Goal: Information Seeking & Learning: Learn about a topic

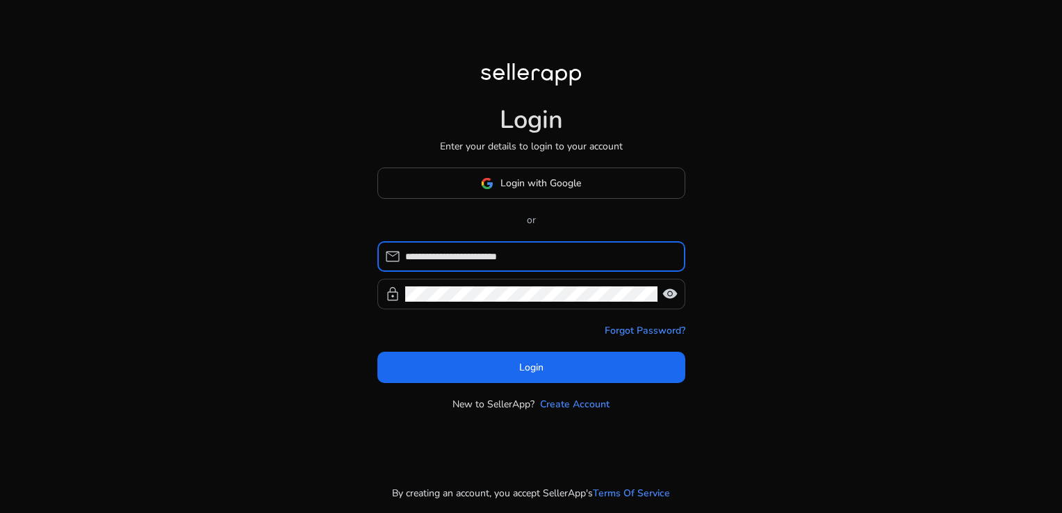
type input "**********"
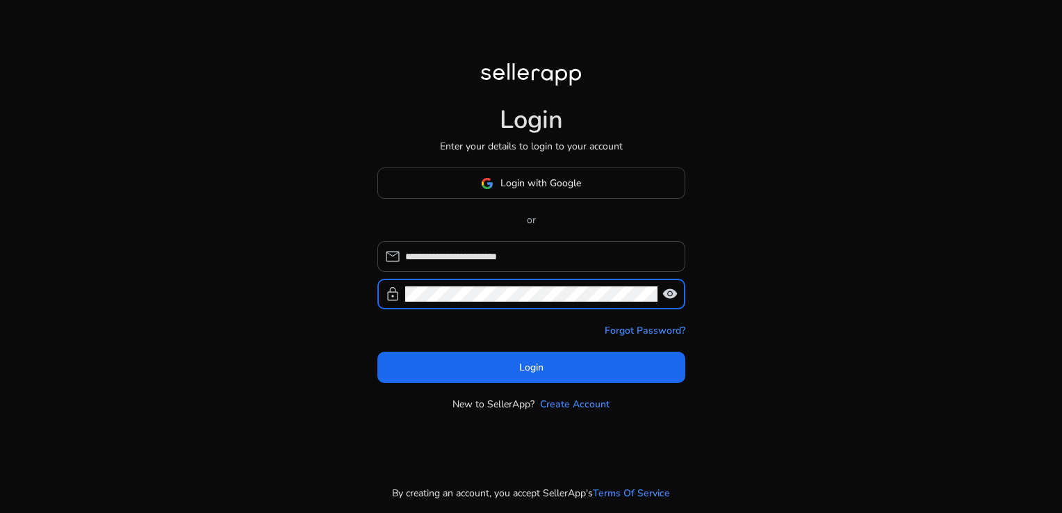
click button "Login" at bounding box center [531, 367] width 308 height 31
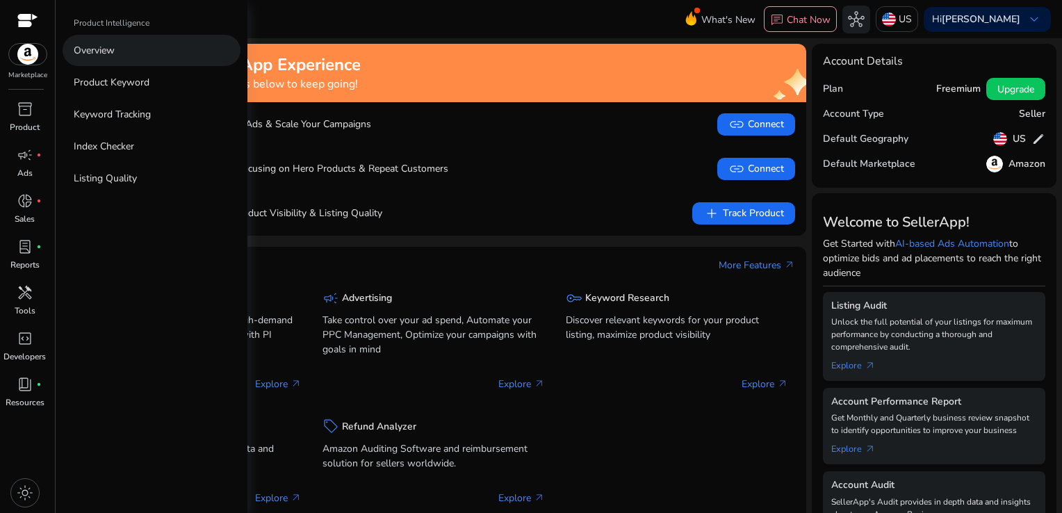
click at [135, 49] on link "Overview" at bounding box center [152, 50] width 178 height 31
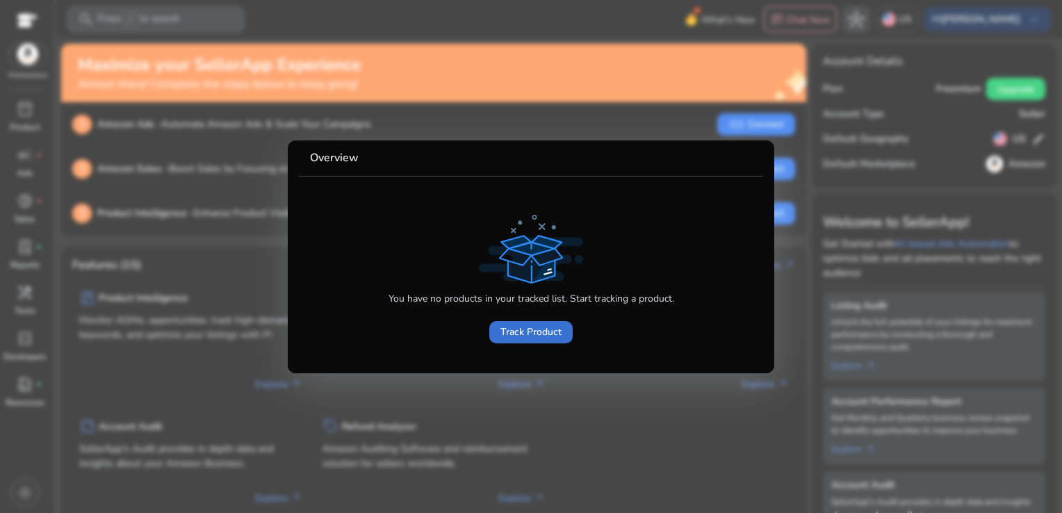
click at [548, 329] on span "Track Product" at bounding box center [530, 332] width 61 height 15
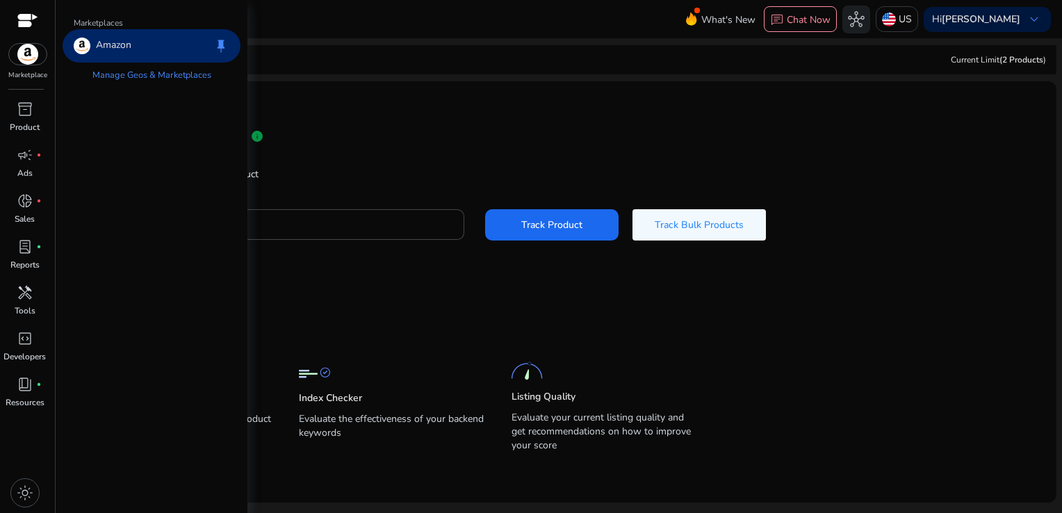
click at [33, 60] on img at bounding box center [28, 54] width 38 height 21
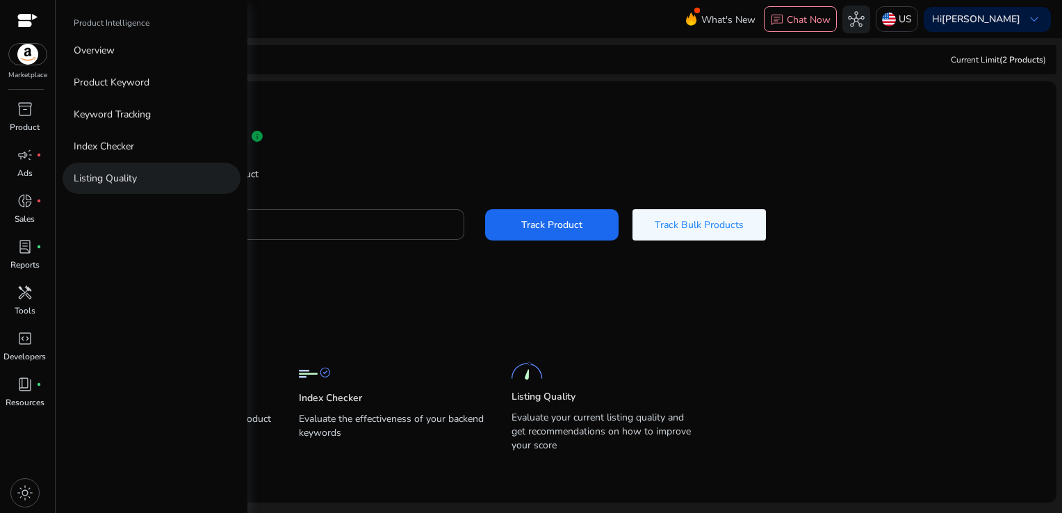
click at [133, 192] on link "Listing Quality" at bounding box center [152, 178] width 178 height 31
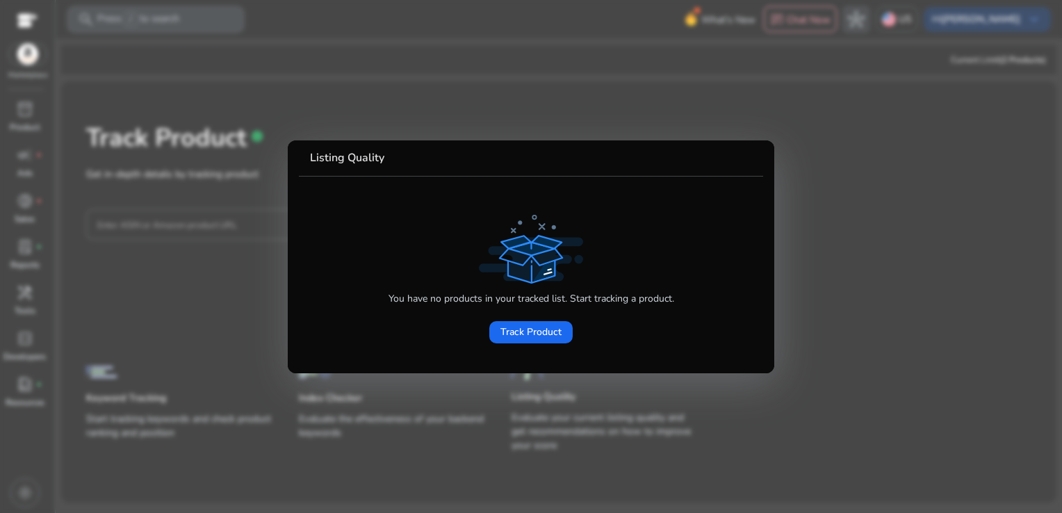
click at [420, 181] on mat-card-content "You have no products in your tracked list. Start tracking a product. Track Prod…" at bounding box center [531, 270] width 464 height 186
click at [508, 320] on span at bounding box center [530, 332] width 83 height 33
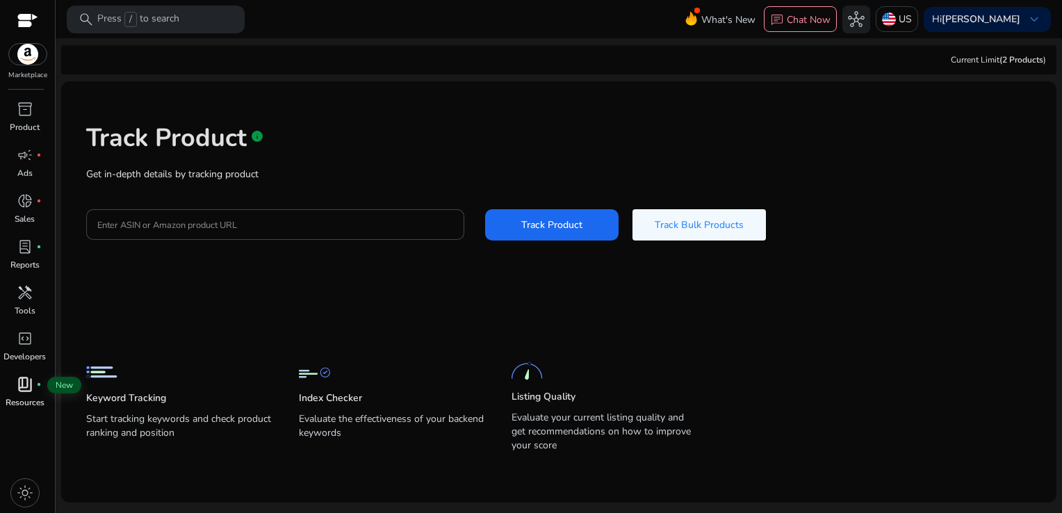
click at [22, 380] on span "book_4" at bounding box center [25, 384] width 17 height 17
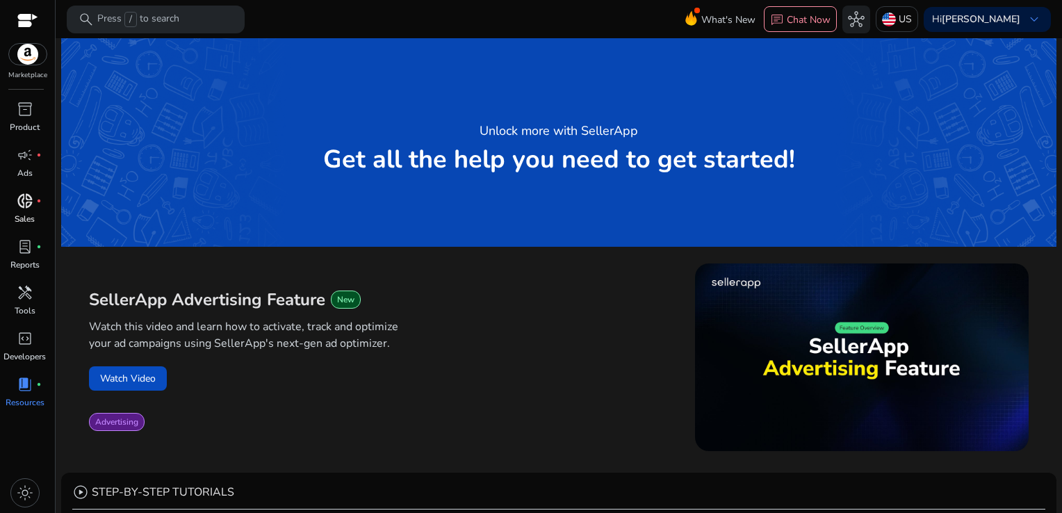
click at [15, 216] on p "Sales" at bounding box center [25, 219] width 20 height 13
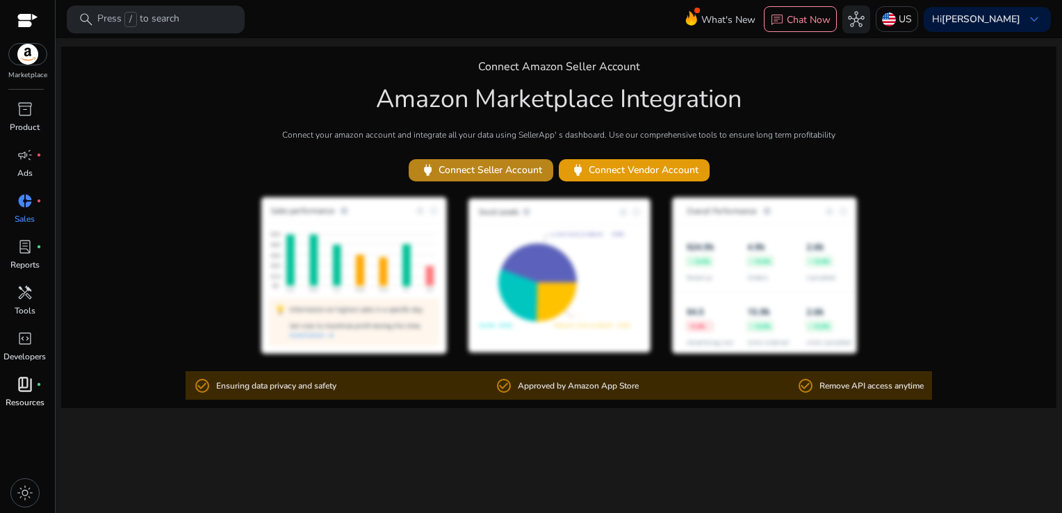
click at [430, 171] on span "power" at bounding box center [428, 170] width 16 height 16
click at [22, 244] on span "lab_profile" at bounding box center [25, 246] width 17 height 17
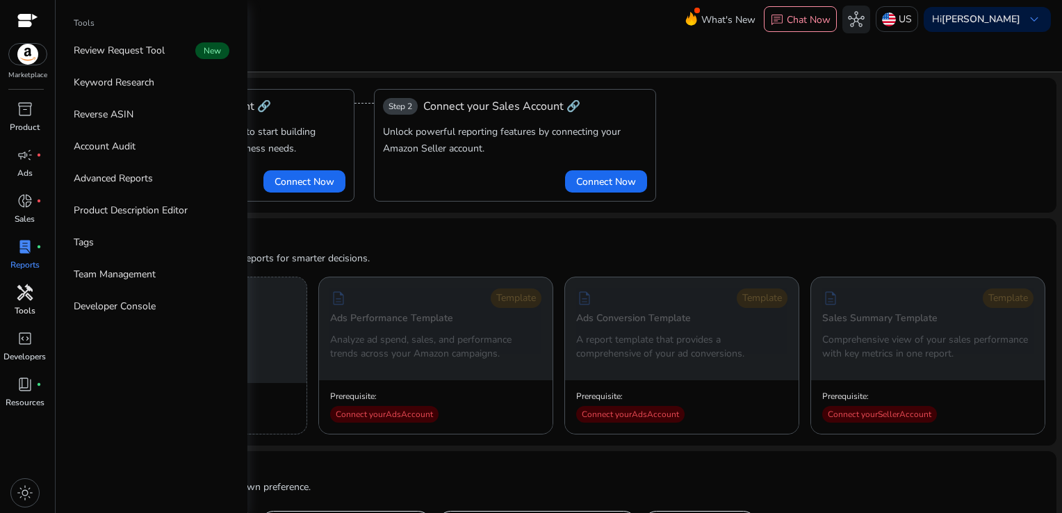
click at [22, 293] on span "handyman" at bounding box center [25, 292] width 17 height 17
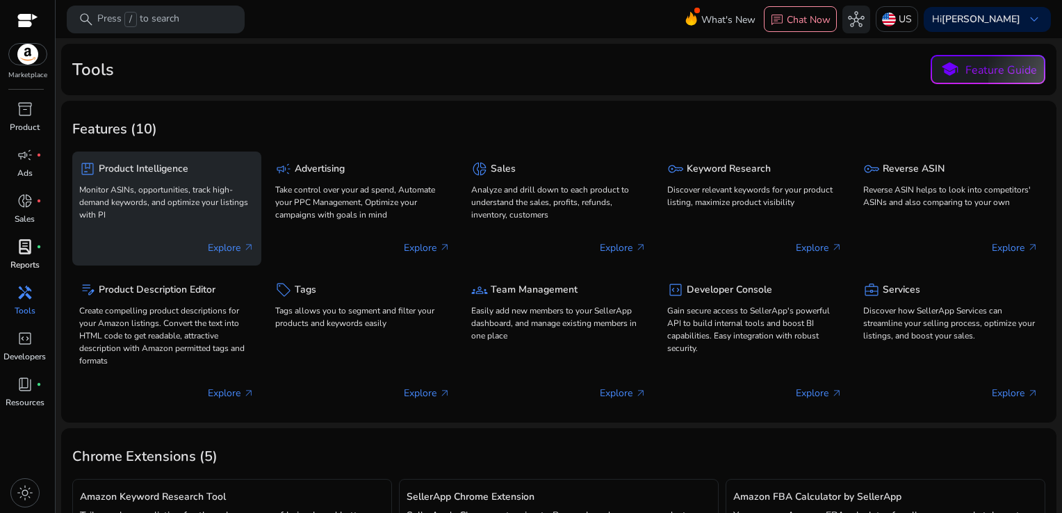
click at [149, 179] on div "package Product Intelligence Monitor ASINs, opportunities, track high-demand ke…" at bounding box center [166, 190] width 175 height 65
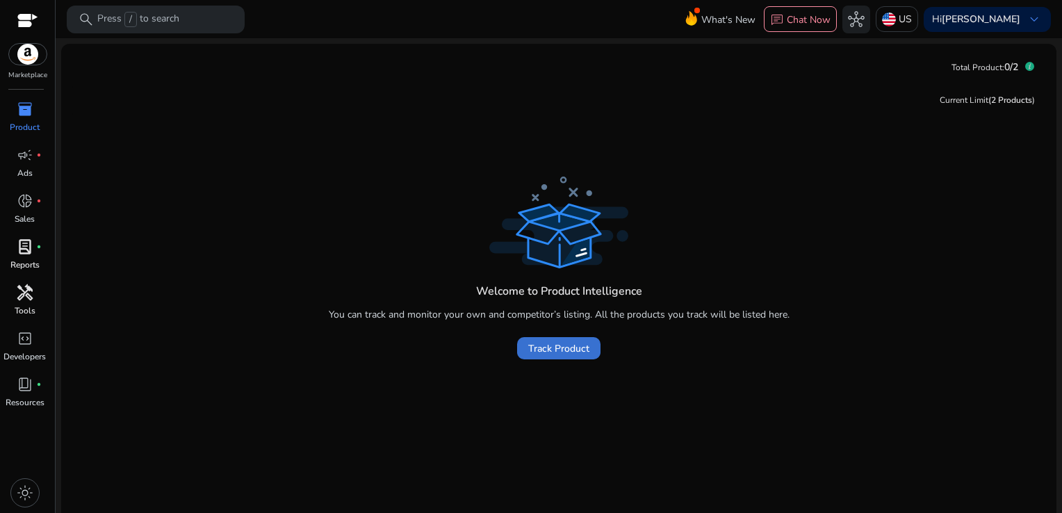
click at [573, 349] on span "Track Product" at bounding box center [558, 348] width 61 height 15
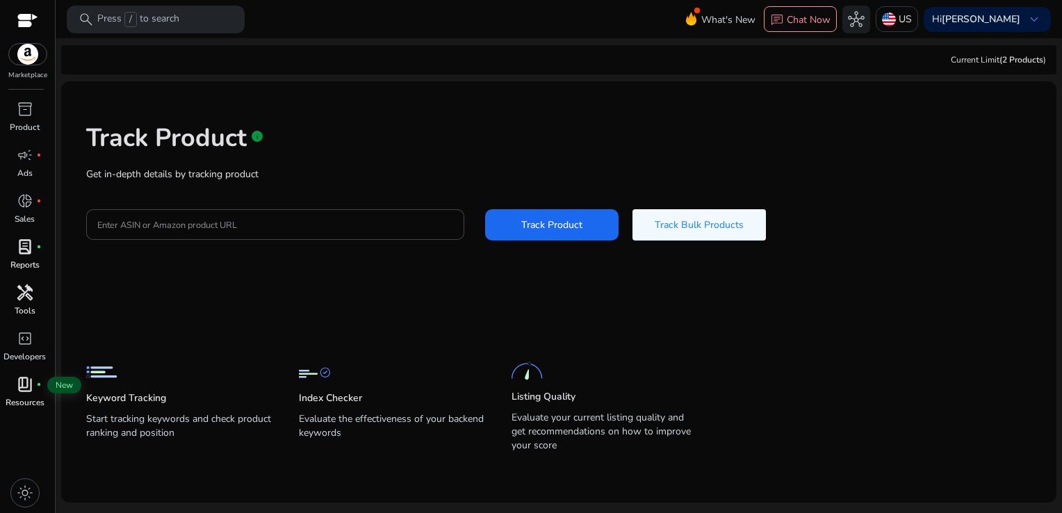
click at [33, 375] on div "book_4 fiber_manual_record" at bounding box center [25, 384] width 39 height 22
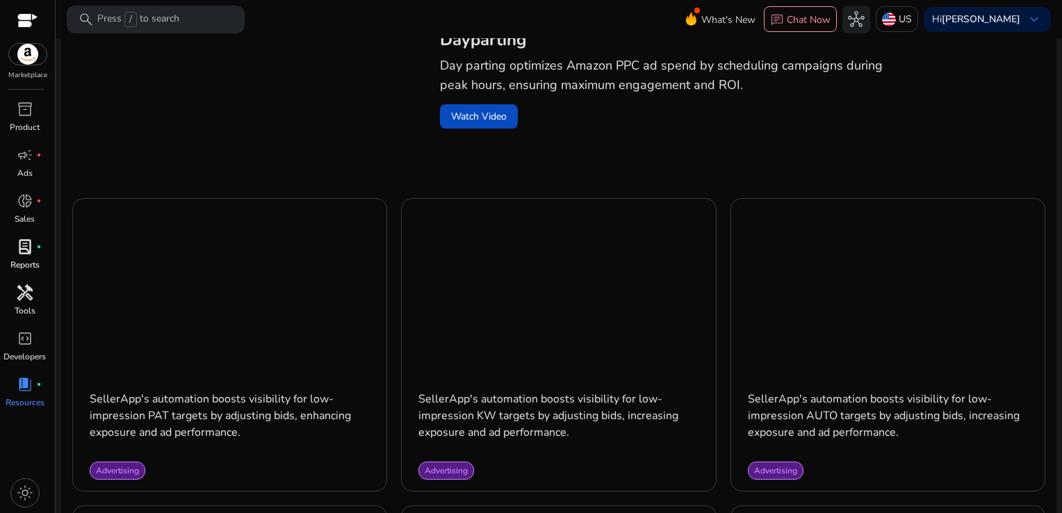
scroll to position [533, 0]
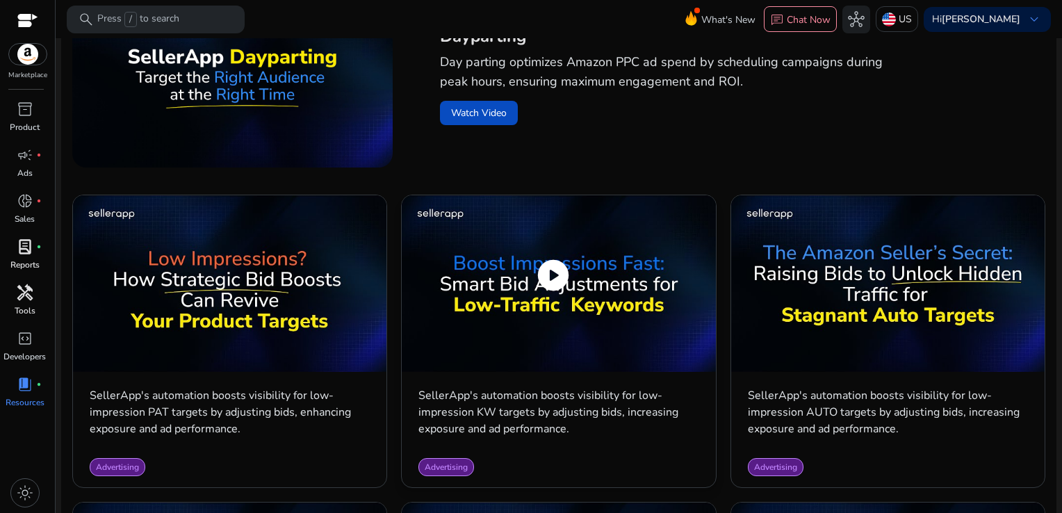
click at [621, 455] on div "Advertising" at bounding box center [559, 467] width 314 height 40
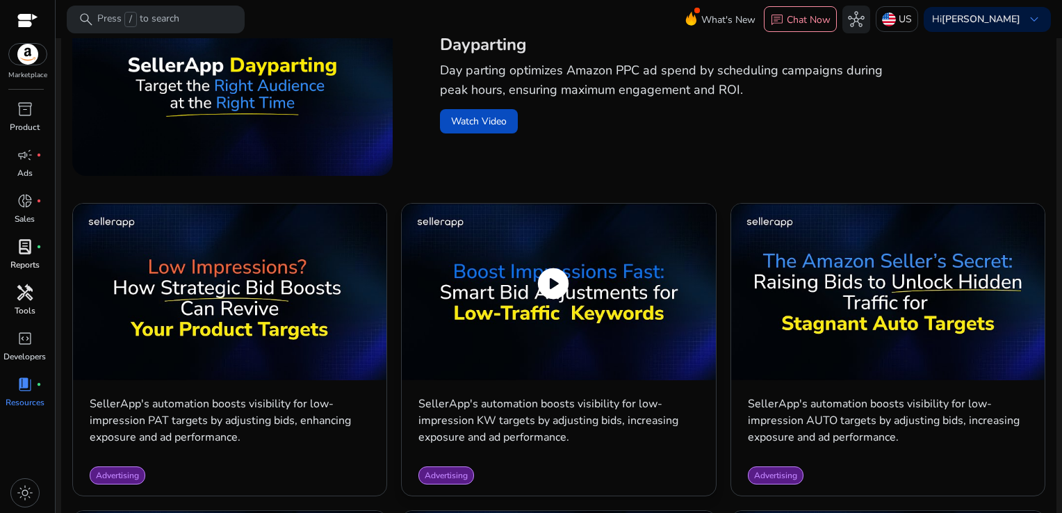
scroll to position [439, 0]
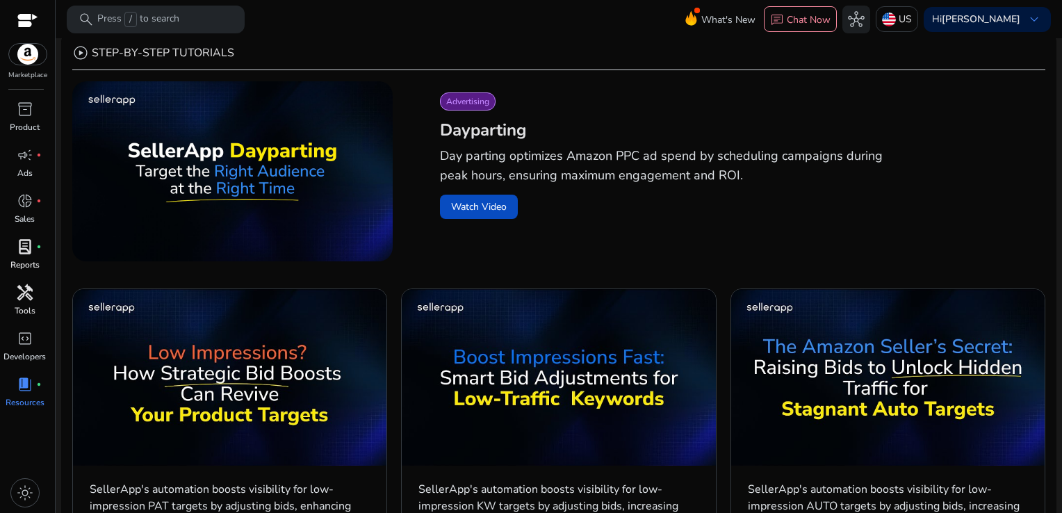
click at [17, 22] on div at bounding box center [27, 22] width 21 height 16
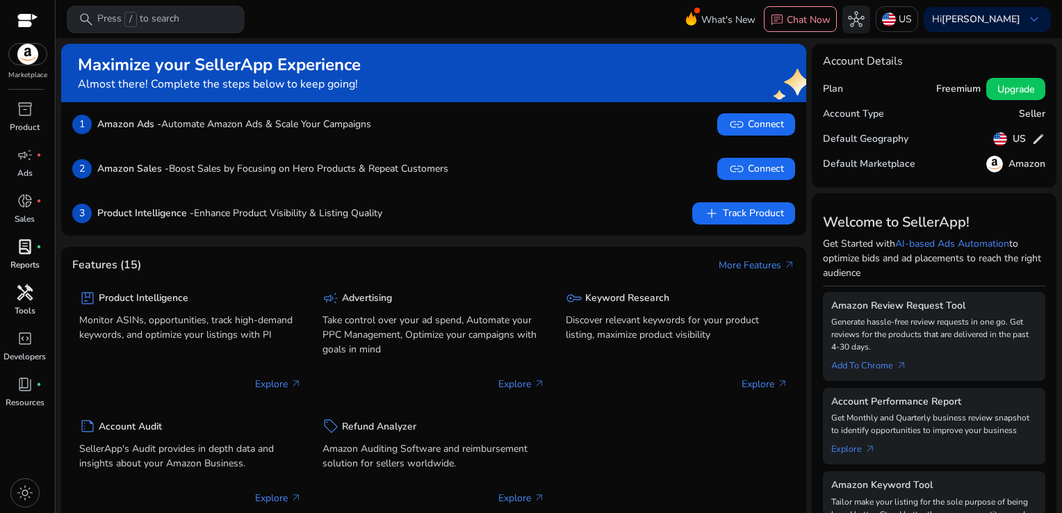
click at [148, 22] on p "Press / to search" at bounding box center [138, 19] width 82 height 15
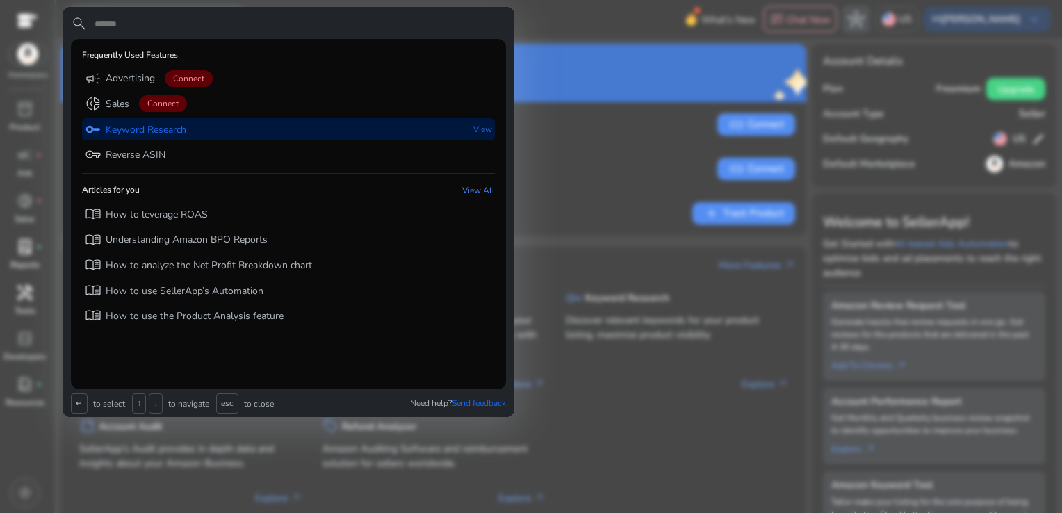
click at [183, 137] on div "key Keyword Research" at bounding box center [135, 129] width 101 height 23
